Goal: Information Seeking & Learning: Learn about a topic

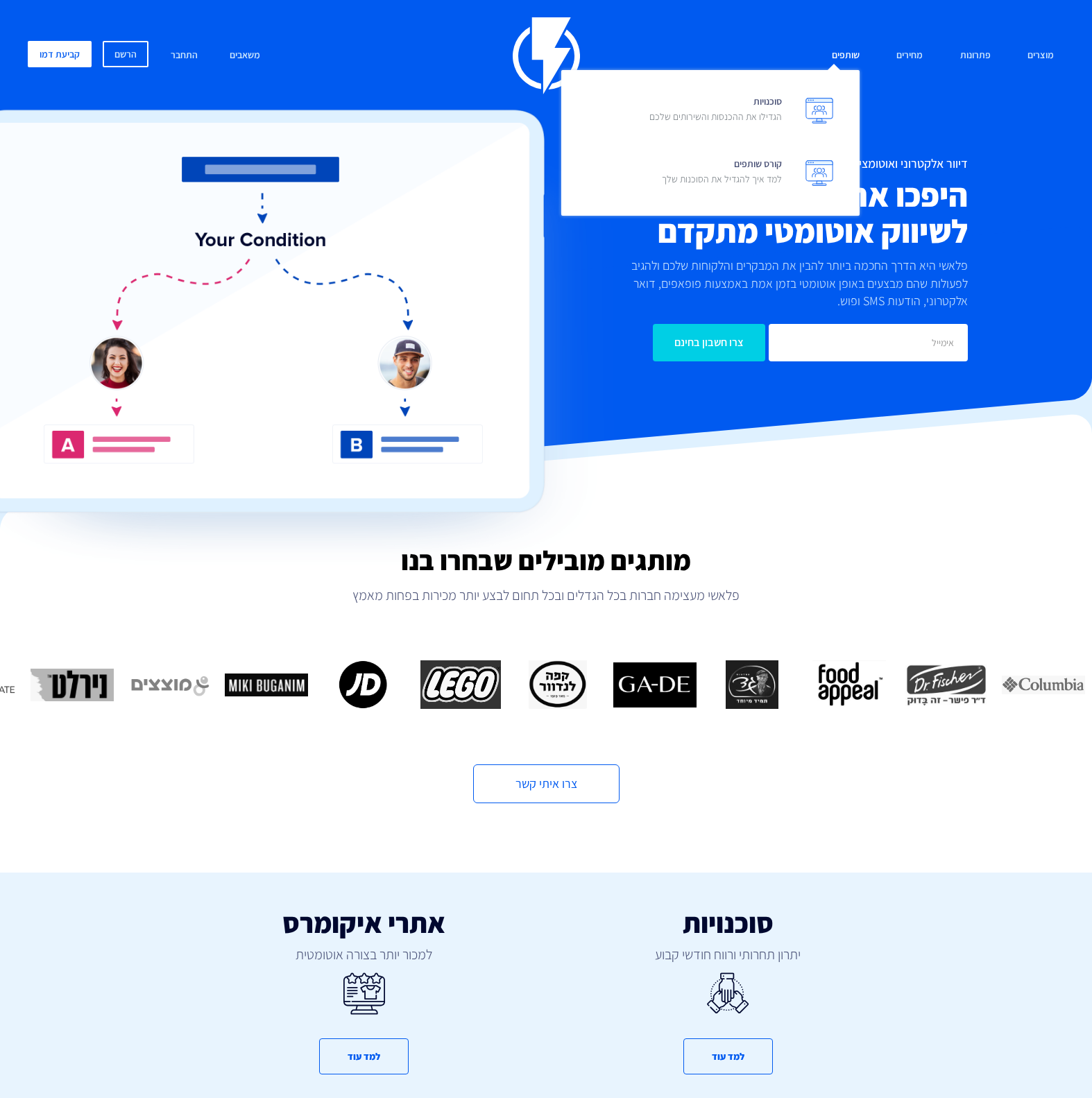
click at [841, 55] on link "שותפים" at bounding box center [846, 56] width 48 height 30
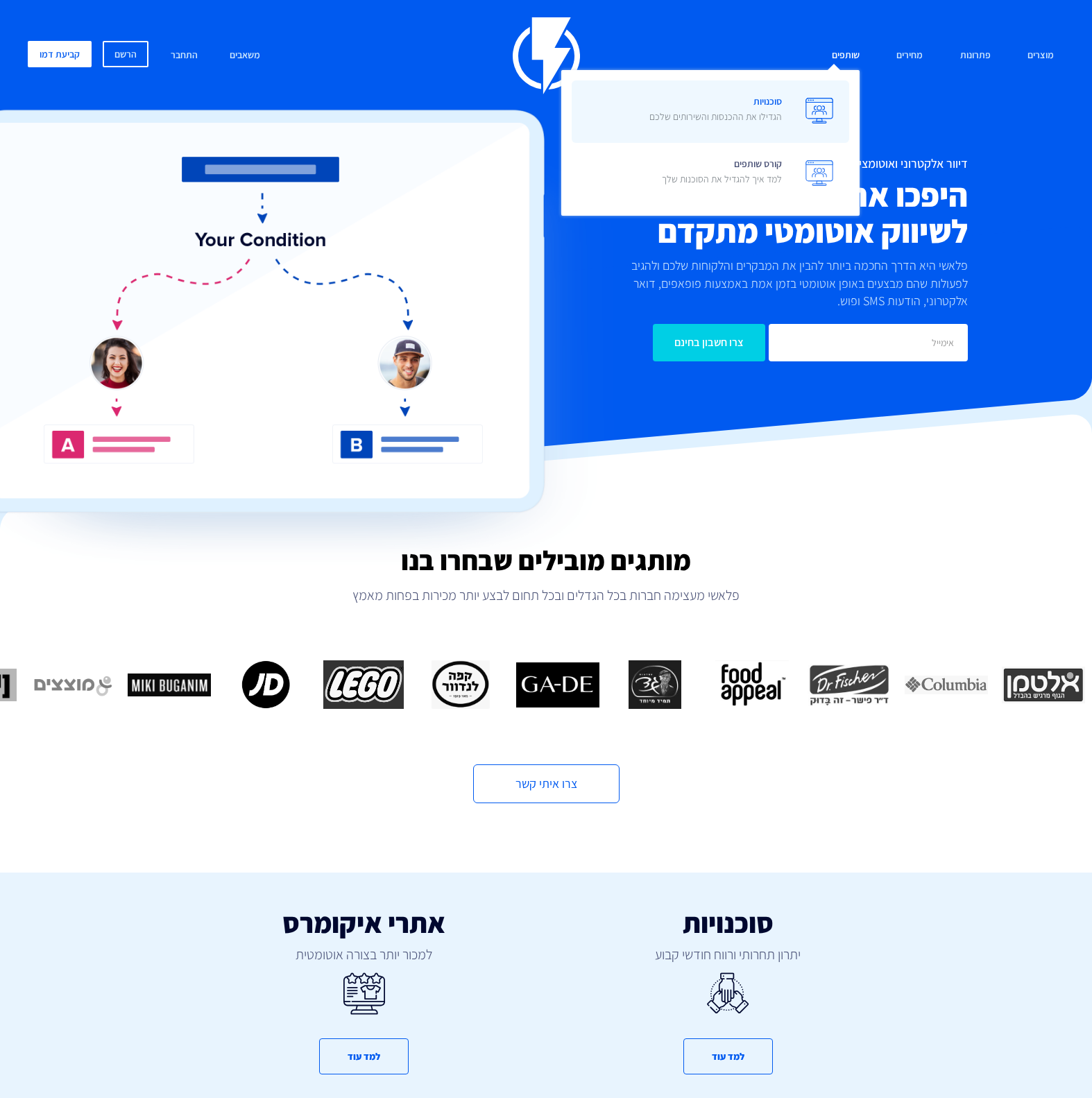
click at [778, 113] on p "הגדילו את ההכנסות והשירותים שלכם" at bounding box center [716, 117] width 132 height 14
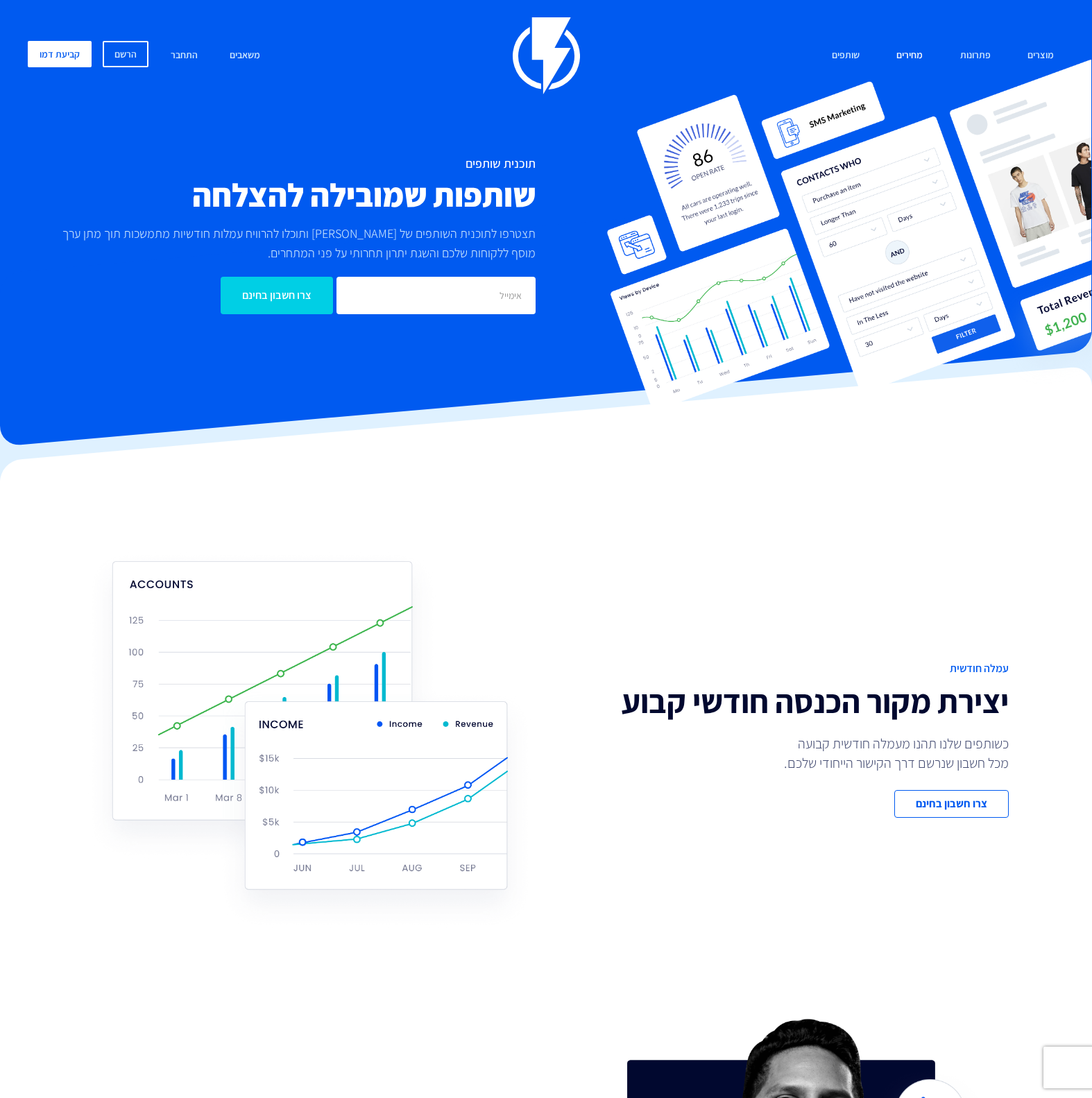
click at [912, 57] on link "מחירים" at bounding box center [910, 56] width 47 height 30
